Goal: Communication & Community: Answer question/provide support

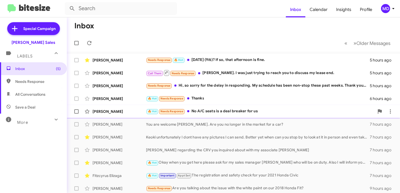
click at [217, 111] on div "🔥 Hot Needs Response No A/C seats is a deal breaker for us" at bounding box center [260, 111] width 228 height 6
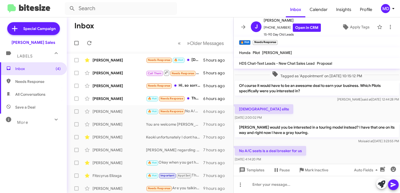
scroll to position [340, 0]
click at [121, 101] on div "[PERSON_NAME]" at bounding box center [118, 98] width 53 height 5
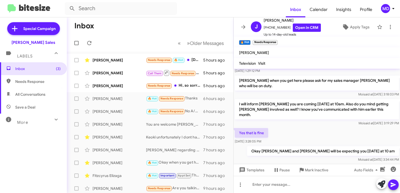
scroll to position [76, 0]
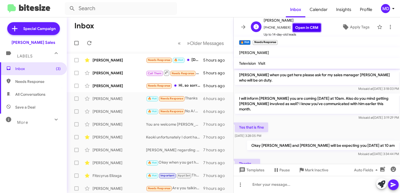
click at [307, 28] on link "Open in CRM" at bounding box center [307, 28] width 28 height 8
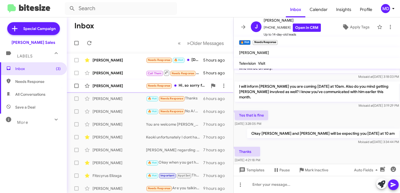
click at [122, 85] on div "[PERSON_NAME]" at bounding box center [118, 85] width 53 height 5
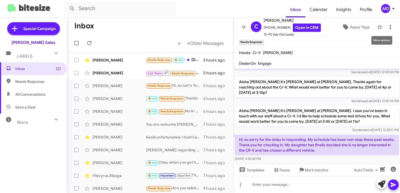
click at [391, 29] on icon at bounding box center [390, 27] width 6 height 6
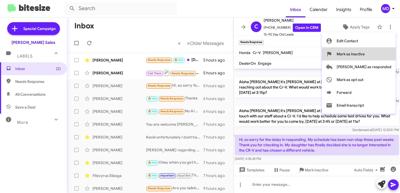
click at [365, 53] on span "Mark as inactive" at bounding box center [351, 54] width 28 height 13
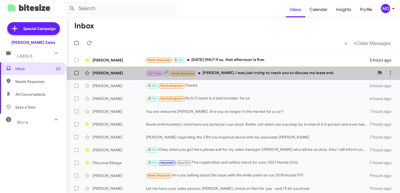
click at [226, 74] on div "Call Them Needs Response [PERSON_NAME]. I was just trying to reach you to discu…" at bounding box center [260, 73] width 228 height 7
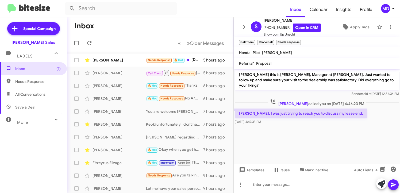
click at [319, 125] on cdk-virtual-scroll-viewport "[PERSON_NAME] this is [PERSON_NAME], Manager at [PERSON_NAME]. Just wanted to f…" at bounding box center [317, 116] width 166 height 95
click at [179, 31] on mat-toolbar-row "Inbox" at bounding box center [150, 25] width 167 height 17
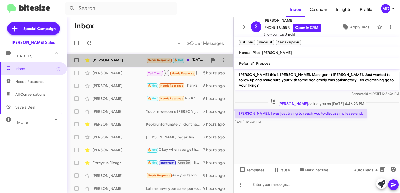
click at [122, 60] on div "[PERSON_NAME]" at bounding box center [118, 59] width 53 height 5
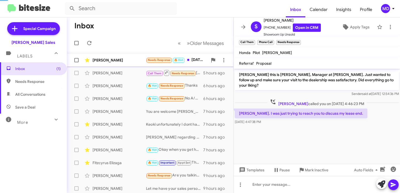
scroll to position [74, 0]
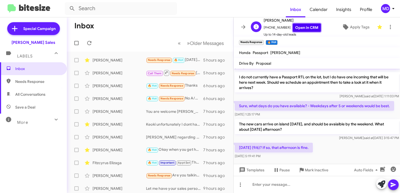
click at [305, 29] on link "Open in CRM" at bounding box center [307, 28] width 28 height 8
click at [344, 25] on icon at bounding box center [345, 26] width 5 height 5
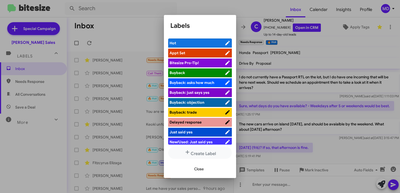
click at [200, 51] on span "Appt Set" at bounding box center [196, 52] width 55 height 5
click at [194, 167] on span "Close" at bounding box center [199, 169] width 10 height 10
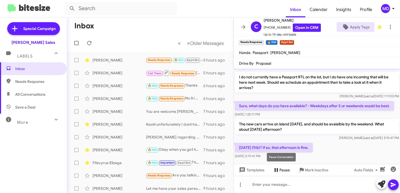
click at [282, 169] on span "Pause" at bounding box center [284, 170] width 10 height 10
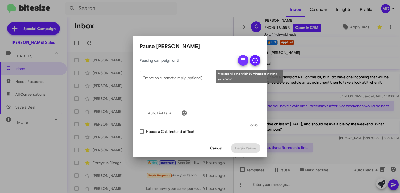
click at [242, 60] on icon at bounding box center [243, 60] width 6 height 6
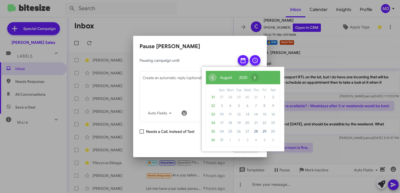
click at [259, 79] on span "›" at bounding box center [255, 78] width 8 height 8
click at [231, 105] on span "8" at bounding box center [230, 106] width 9 height 9
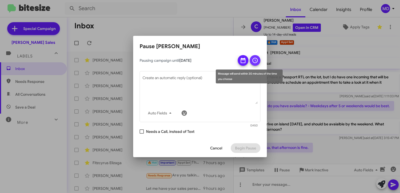
click at [255, 63] on icon at bounding box center [254, 60] width 5 height 5
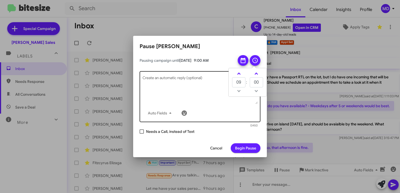
click at [220, 102] on textarea "Create an automatic reply (optional)" at bounding box center [199, 90] width 115 height 28
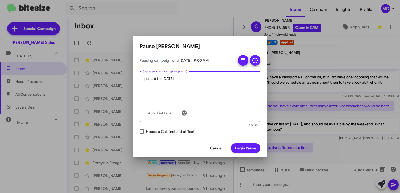
type textarea "appt set for [DATE]"
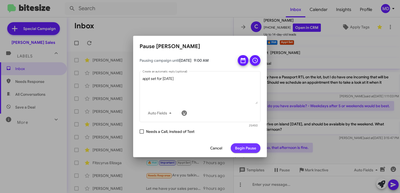
click at [252, 145] on span "Begin Pause" at bounding box center [245, 148] width 21 height 10
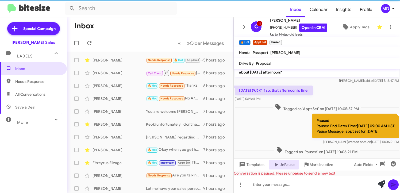
scroll to position [136, 0]
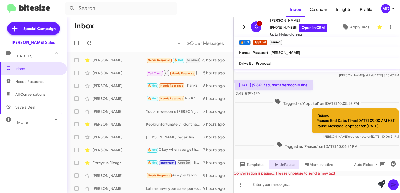
click at [244, 28] on icon at bounding box center [243, 27] width 4 height 4
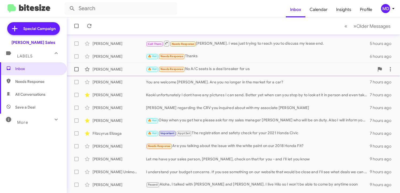
scroll to position [30, 0]
click at [232, 122] on div "🔥 Hot Okay when you get here please ask for my sales manager [PERSON_NAME] who …" at bounding box center [260, 120] width 228 height 6
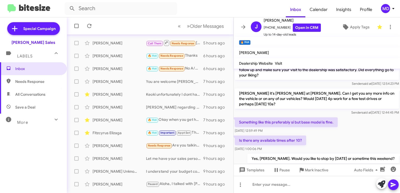
scroll to position [20, 0]
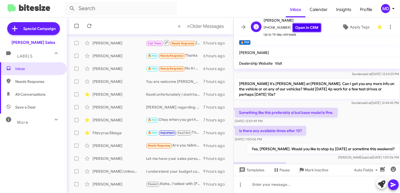
click at [302, 26] on link "Open in CRM" at bounding box center [307, 28] width 28 height 8
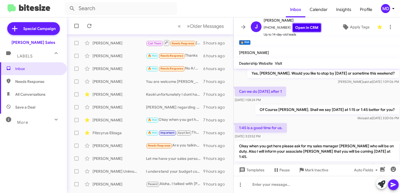
scroll to position [95, 0]
click at [243, 26] on icon at bounding box center [243, 27] width 6 height 6
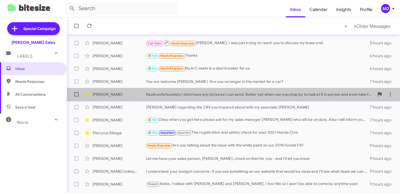
click at [244, 95] on div "Keoki unfortunately I dont have any pictures I can send. Better yet when can yo…" at bounding box center [260, 94] width 228 height 5
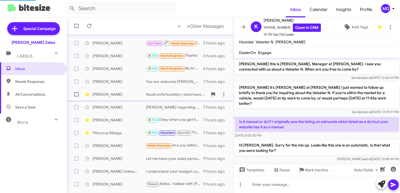
scroll to position [43, 0]
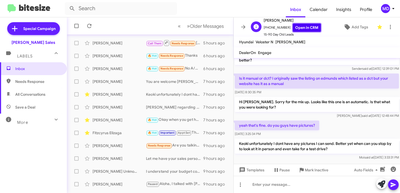
click at [297, 28] on link "Open in CRM" at bounding box center [307, 28] width 28 height 8
click at [245, 24] on icon at bounding box center [243, 27] width 6 height 6
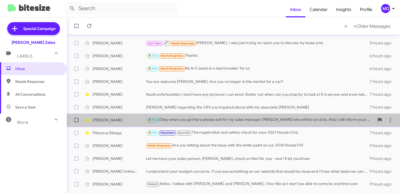
click at [127, 122] on div "[PERSON_NAME]" at bounding box center [118, 119] width 53 height 5
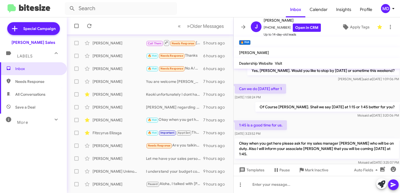
scroll to position [102, 0]
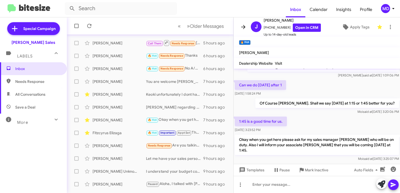
click at [243, 27] on icon at bounding box center [243, 27] width 4 height 4
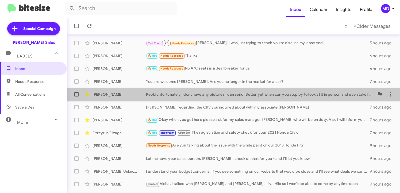
click at [209, 94] on div "Keoki unfortunately I dont have any pictures I can send. Better yet when can yo…" at bounding box center [260, 94] width 228 height 5
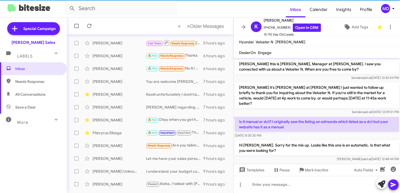
scroll to position [43, 0]
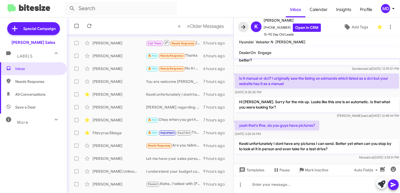
click at [245, 27] on icon at bounding box center [243, 27] width 6 height 6
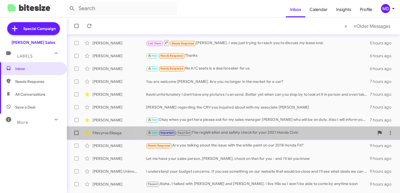
click at [252, 132] on div "🔥 Hot Important Appt Set The registration and safety check for your 2021 Honda …" at bounding box center [260, 133] width 228 height 6
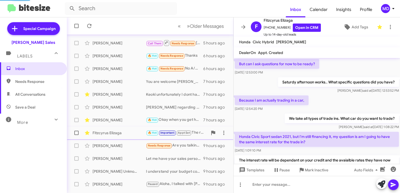
scroll to position [277, 0]
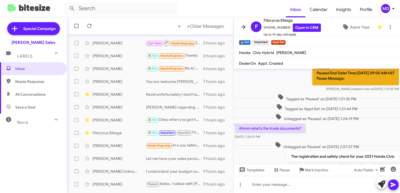
click at [244, 26] on icon at bounding box center [243, 27] width 6 height 6
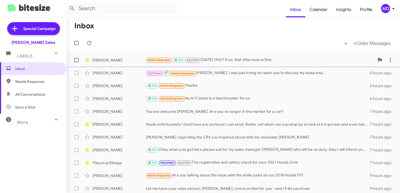
click at [259, 61] on div "Needs Response 🔥 Hot Appt Set [DATE] (9/6)? If so, that afternoon is fine." at bounding box center [260, 60] width 228 height 6
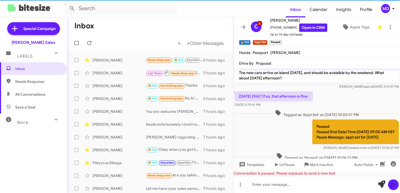
scroll to position [125, 0]
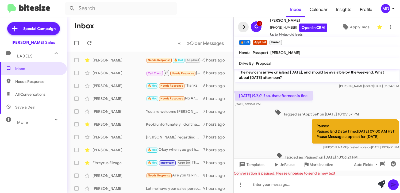
click at [245, 28] on icon at bounding box center [243, 27] width 6 height 6
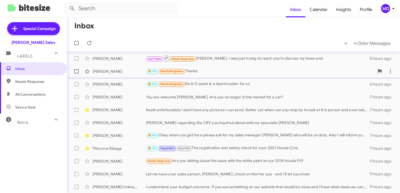
scroll to position [13, 0]
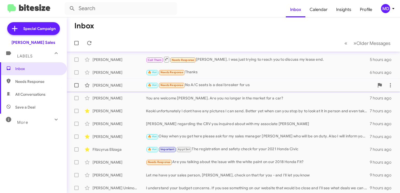
click at [223, 84] on div "🔥 Hot Needs Response No A/C seats is a deal breaker for us" at bounding box center [260, 85] width 228 height 6
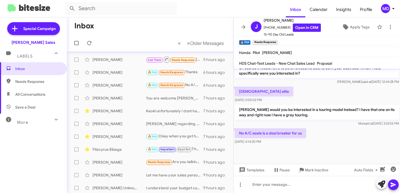
scroll to position [367, 0]
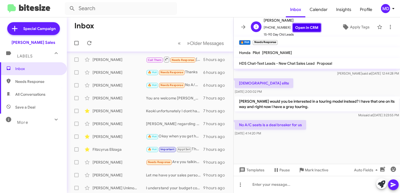
click at [308, 30] on link "Open in CRM" at bounding box center [307, 28] width 28 height 8
click at [244, 28] on icon at bounding box center [243, 27] width 4 height 4
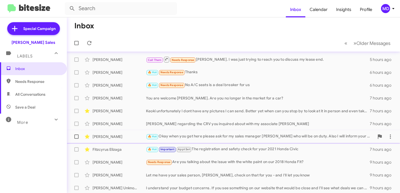
click at [133, 134] on div "[PERSON_NAME]" at bounding box center [118, 136] width 53 height 5
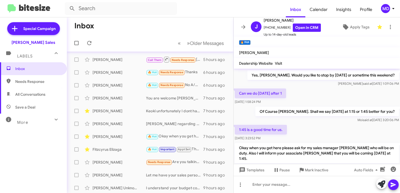
scroll to position [102, 0]
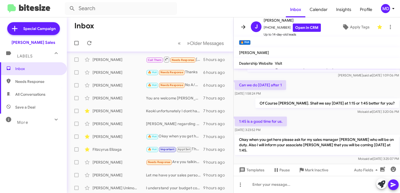
click at [243, 26] on icon at bounding box center [243, 27] width 6 height 6
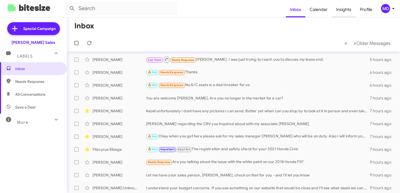
click at [342, 8] on span "Insights" at bounding box center [344, 10] width 24 height 16
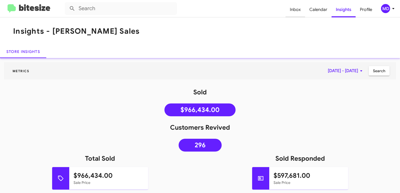
click at [298, 8] on span "Inbox" at bounding box center [296, 10] width 20 height 16
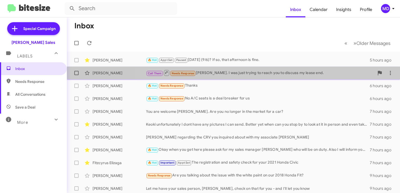
click at [280, 73] on div "Call Them Needs Response [PERSON_NAME]. I was just trying to reach you to discu…" at bounding box center [260, 73] width 228 height 7
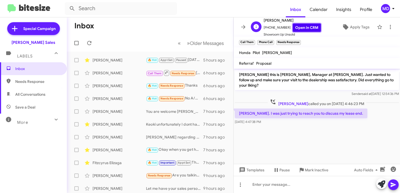
click at [300, 29] on link "Open in CRM" at bounding box center [307, 28] width 28 height 8
click at [244, 26] on icon at bounding box center [243, 27] width 6 height 6
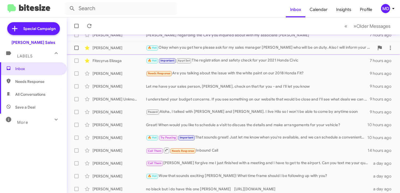
scroll to position [117, 0]
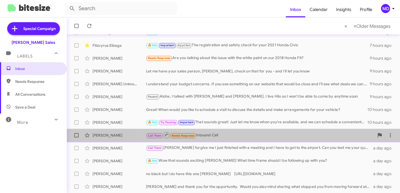
click at [260, 134] on div "Call Them Needs Response Inbound Call" at bounding box center [260, 135] width 228 height 7
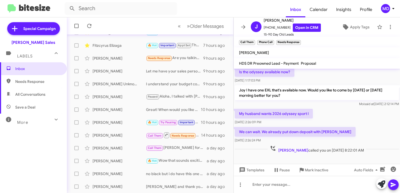
scroll to position [55, 0]
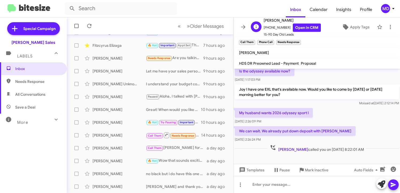
click at [305, 22] on span "[PERSON_NAME]" at bounding box center [292, 20] width 57 height 6
click at [305, 27] on link "Open in CRM" at bounding box center [307, 28] width 28 height 8
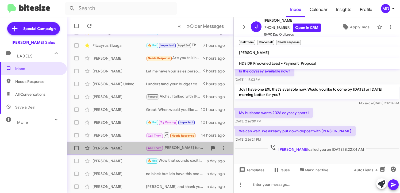
click at [109, 149] on div "[PERSON_NAME]" at bounding box center [118, 147] width 53 height 5
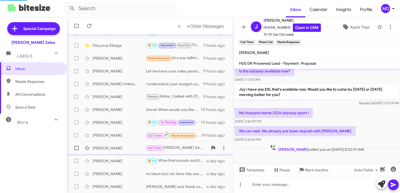
scroll to position [10, 0]
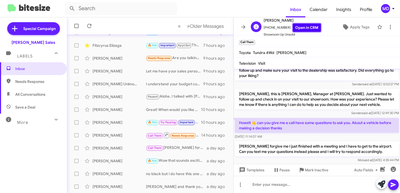
click at [308, 28] on link "Open in CRM" at bounding box center [307, 28] width 28 height 8
